Goal: Transaction & Acquisition: Purchase product/service

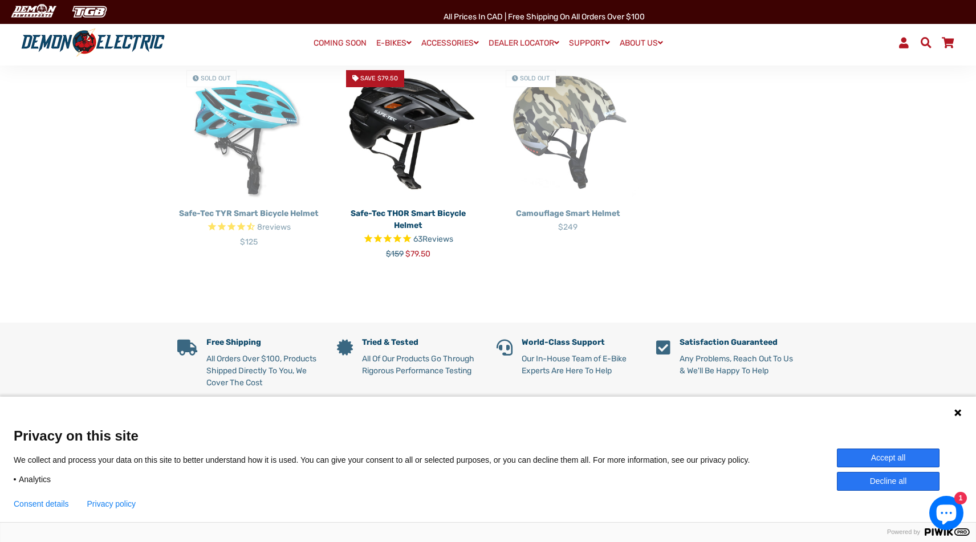
scroll to position [521, 0]
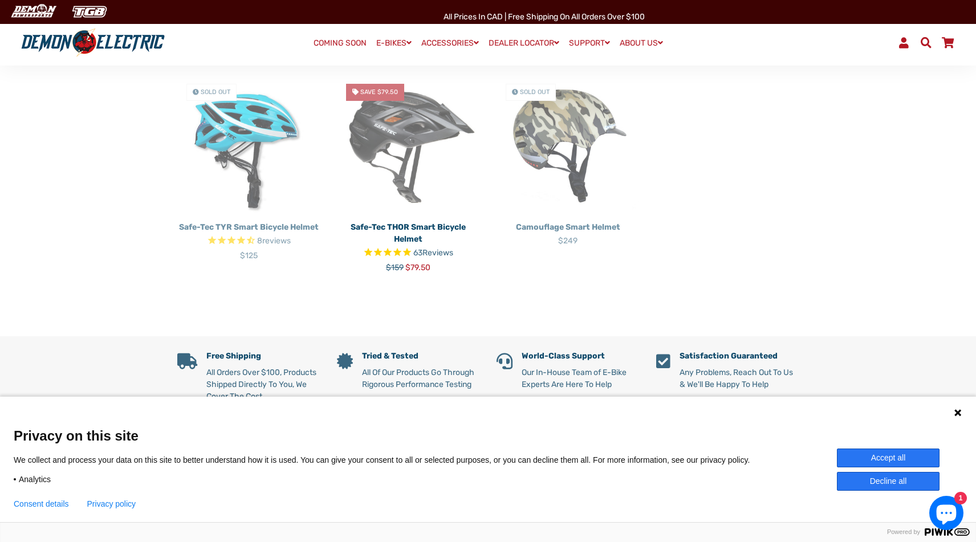
click at [396, 171] on img at bounding box center [408, 146] width 142 height 142
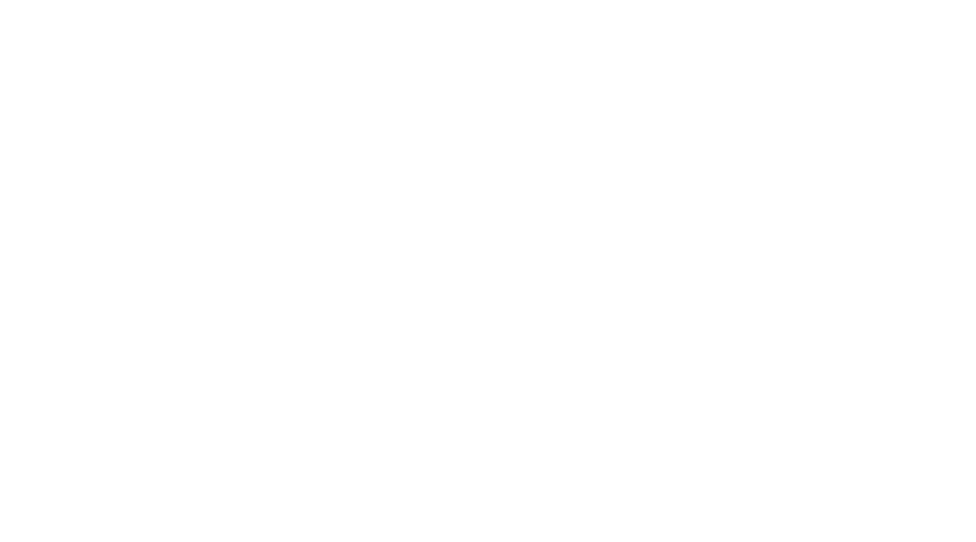
select select "******"
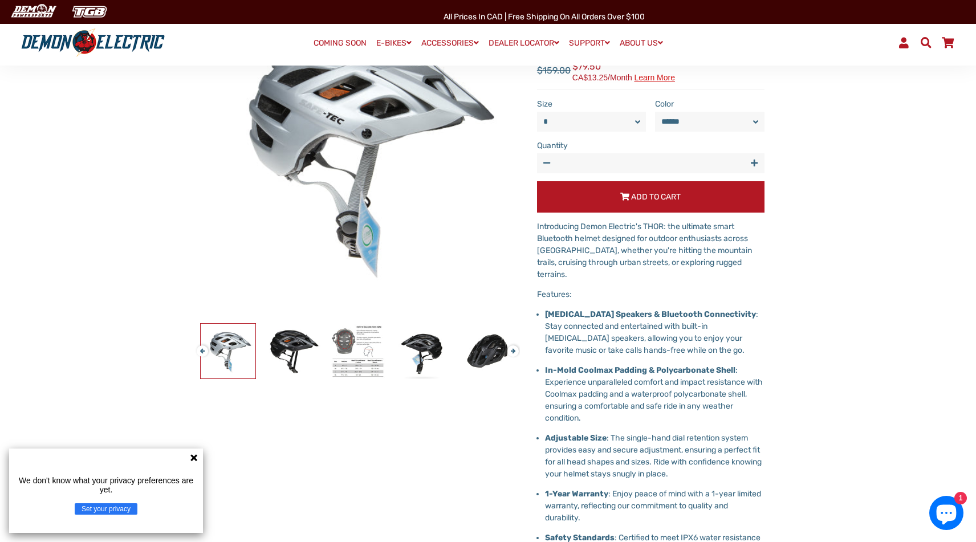
scroll to position [174, 0]
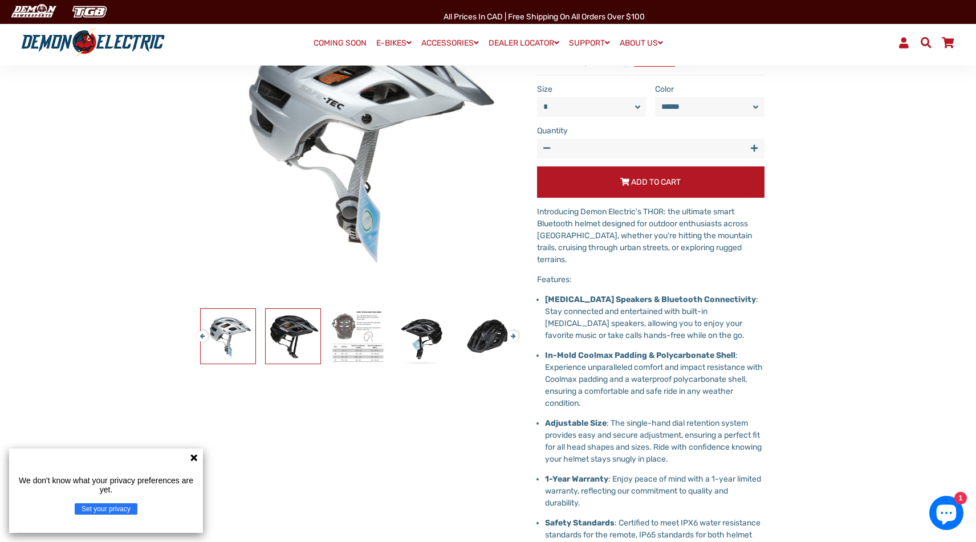
click at [300, 335] on img at bounding box center [293, 336] width 55 height 55
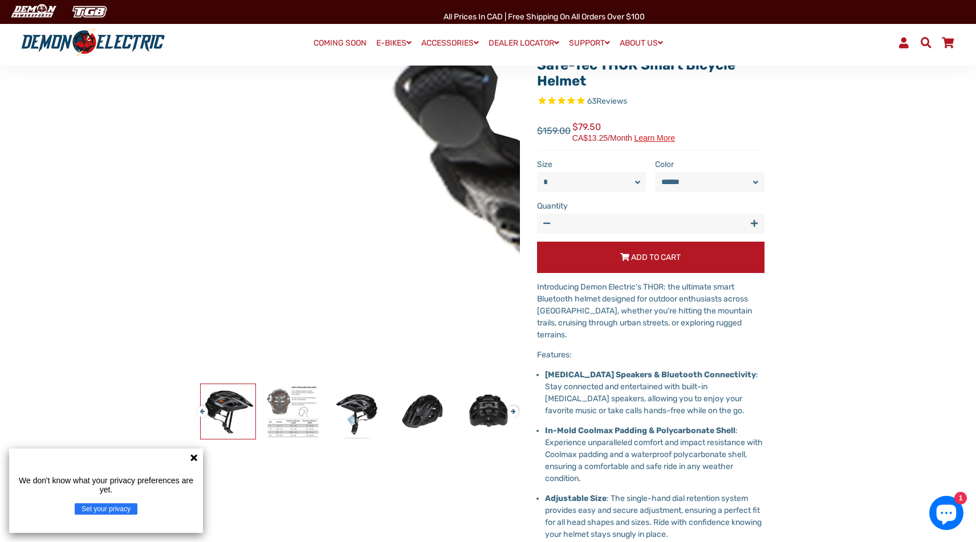
scroll to position [99, 0]
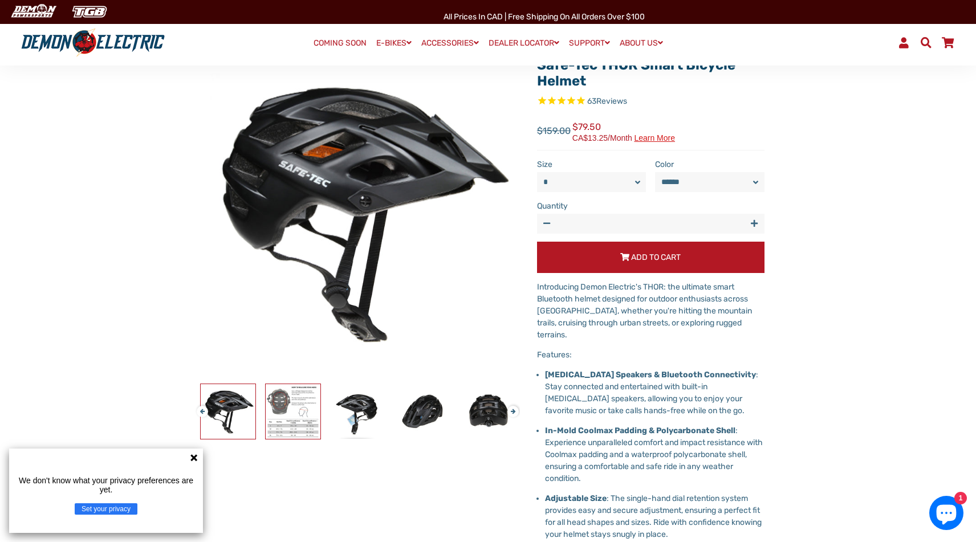
click at [287, 415] on img at bounding box center [293, 411] width 55 height 55
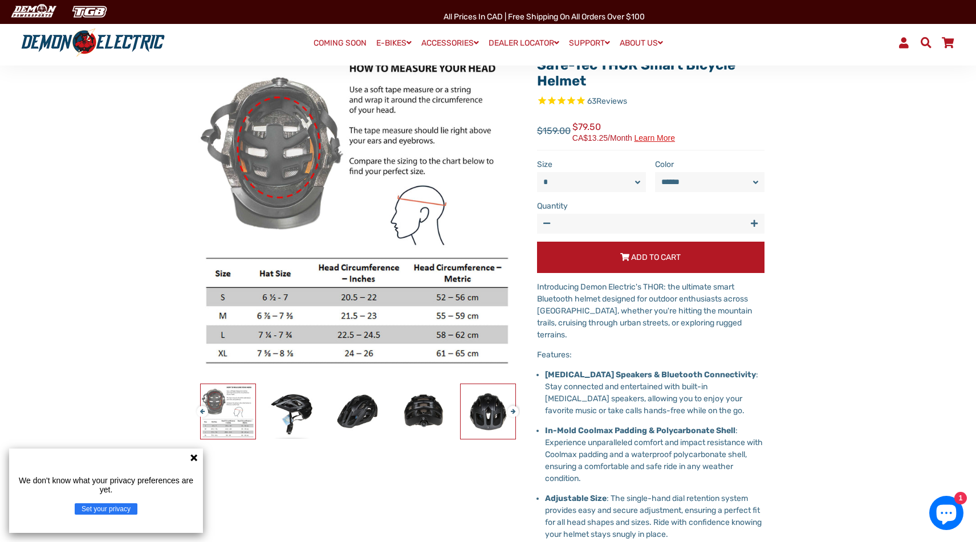
click at [485, 415] on img at bounding box center [487, 411] width 55 height 55
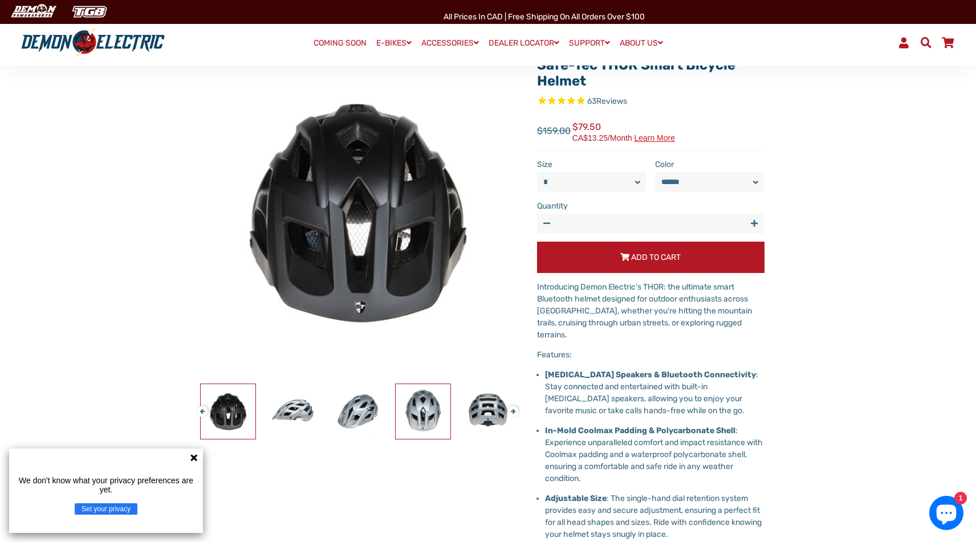
click at [423, 414] on img at bounding box center [422, 411] width 55 height 55
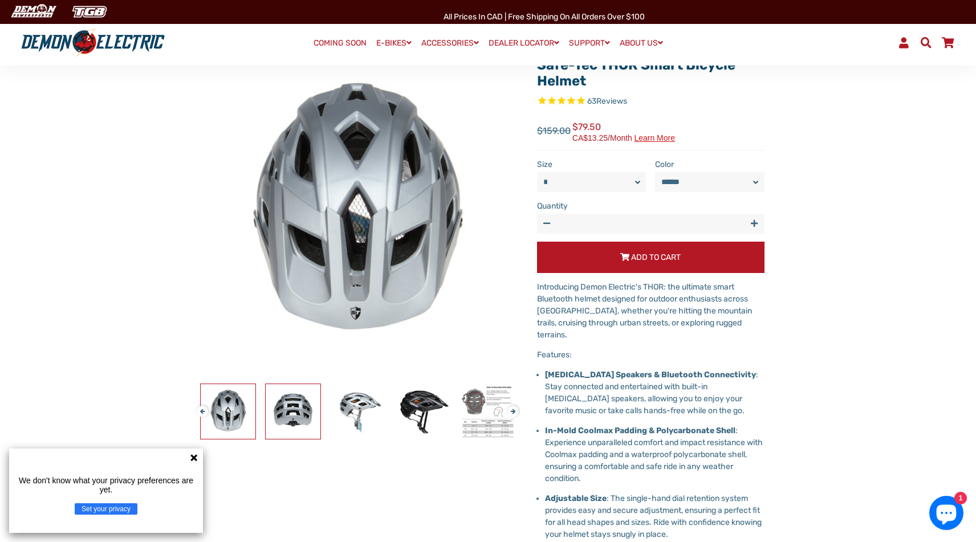
click at [293, 410] on img at bounding box center [293, 411] width 55 height 55
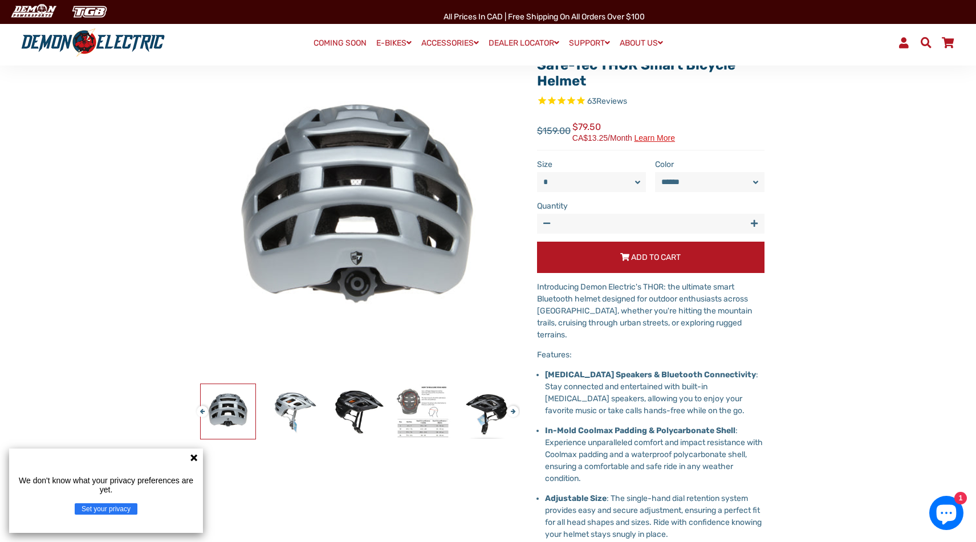
click at [193, 457] on icon at bounding box center [193, 457] width 7 height 7
